Goal: Task Accomplishment & Management: Manage account settings

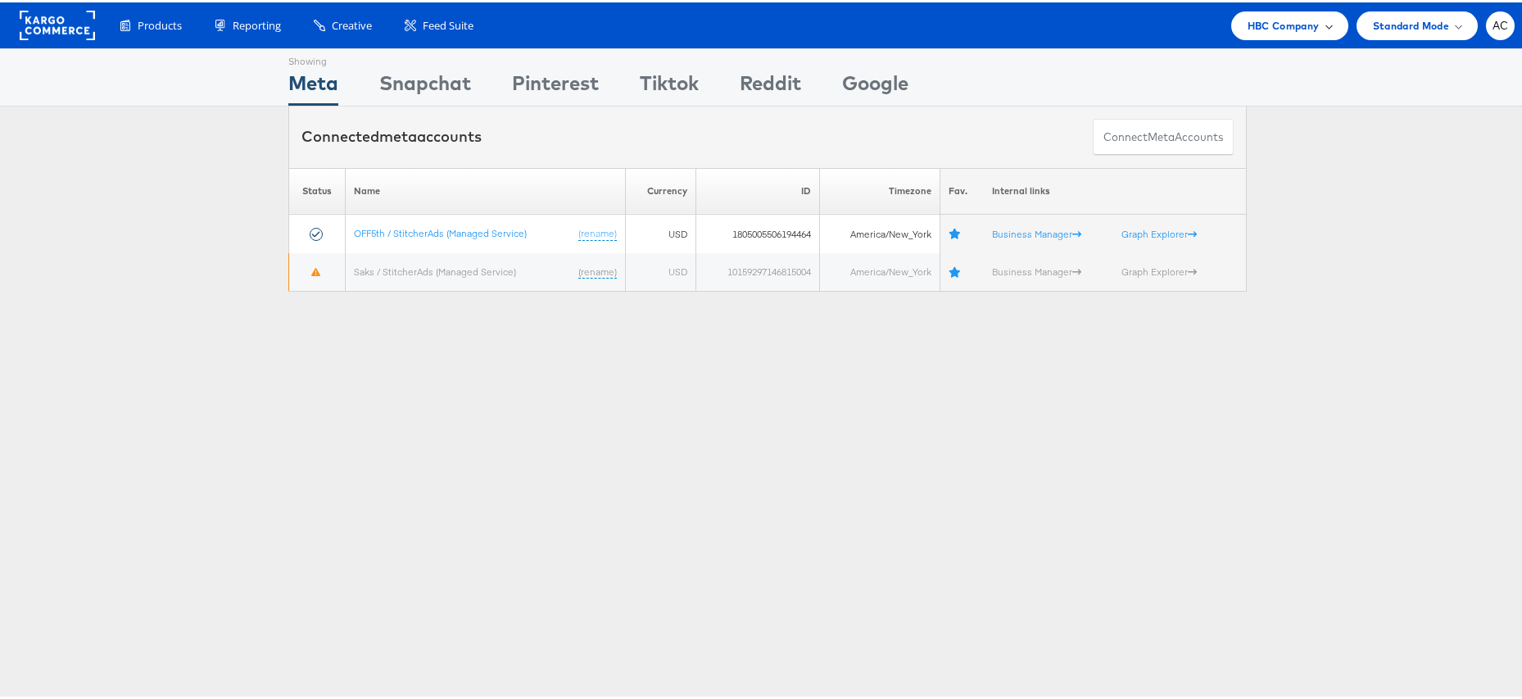
click at [1301, 27] on span "HBC Company" at bounding box center [1284, 23] width 72 height 17
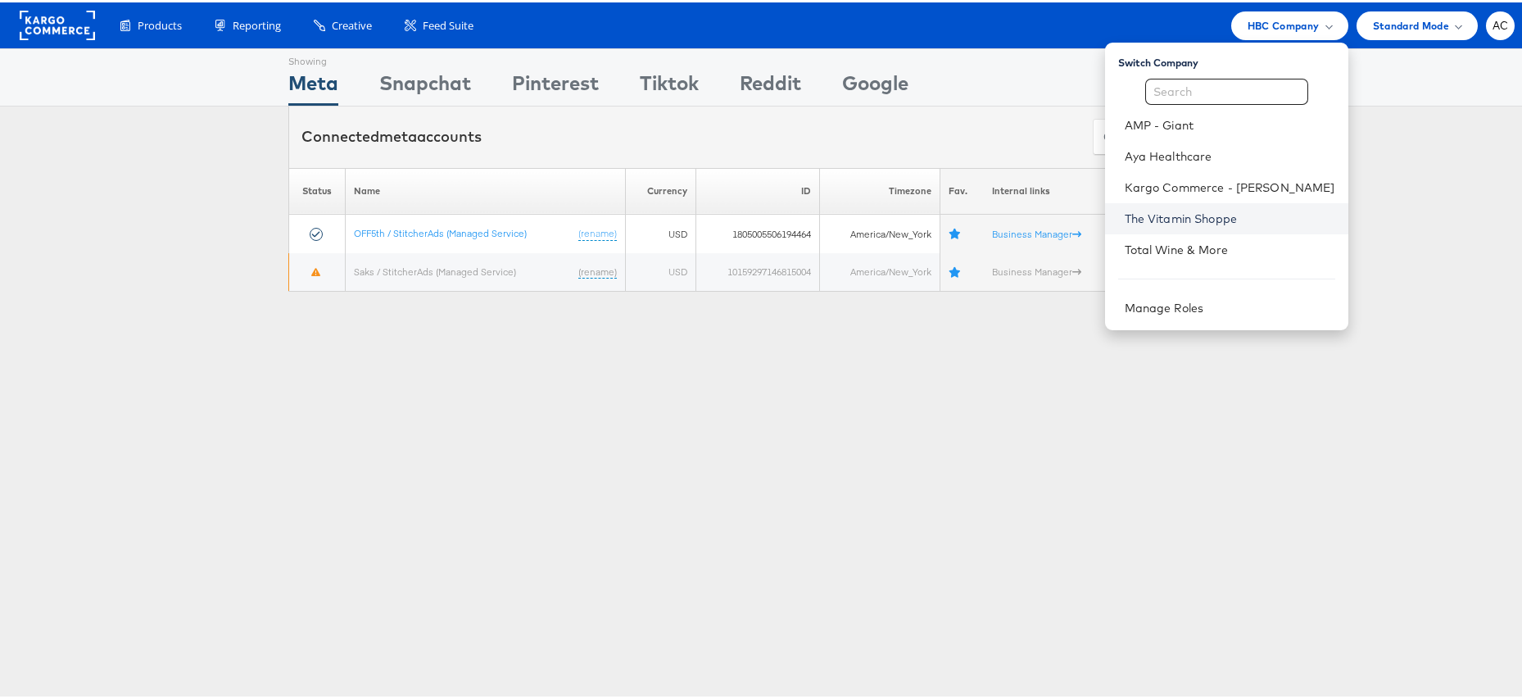
click at [1195, 209] on link "The Vitamin Shoppe" at bounding box center [1230, 216] width 211 height 16
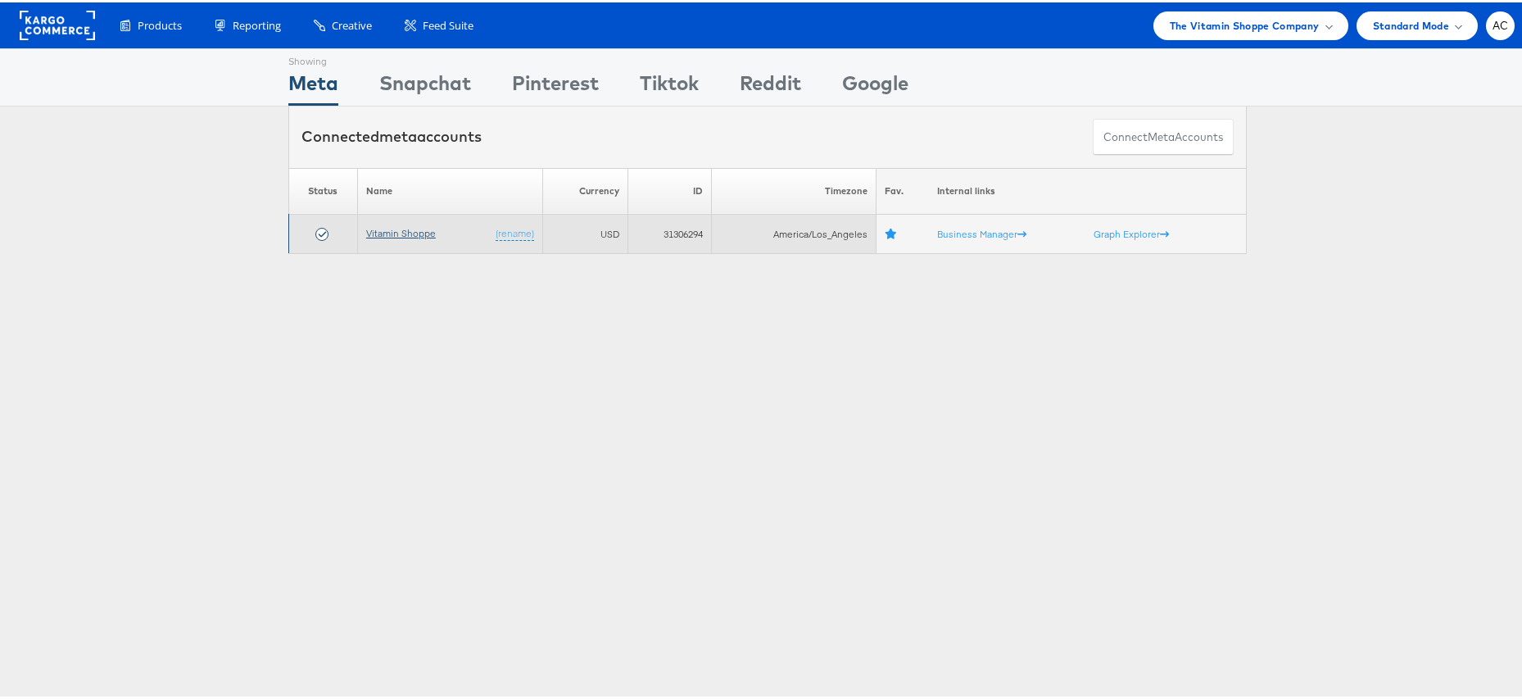
click at [408, 232] on link "Vitamin Shoppe" at bounding box center [401, 231] width 70 height 12
